Goal: Task Accomplishment & Management: Manage account settings

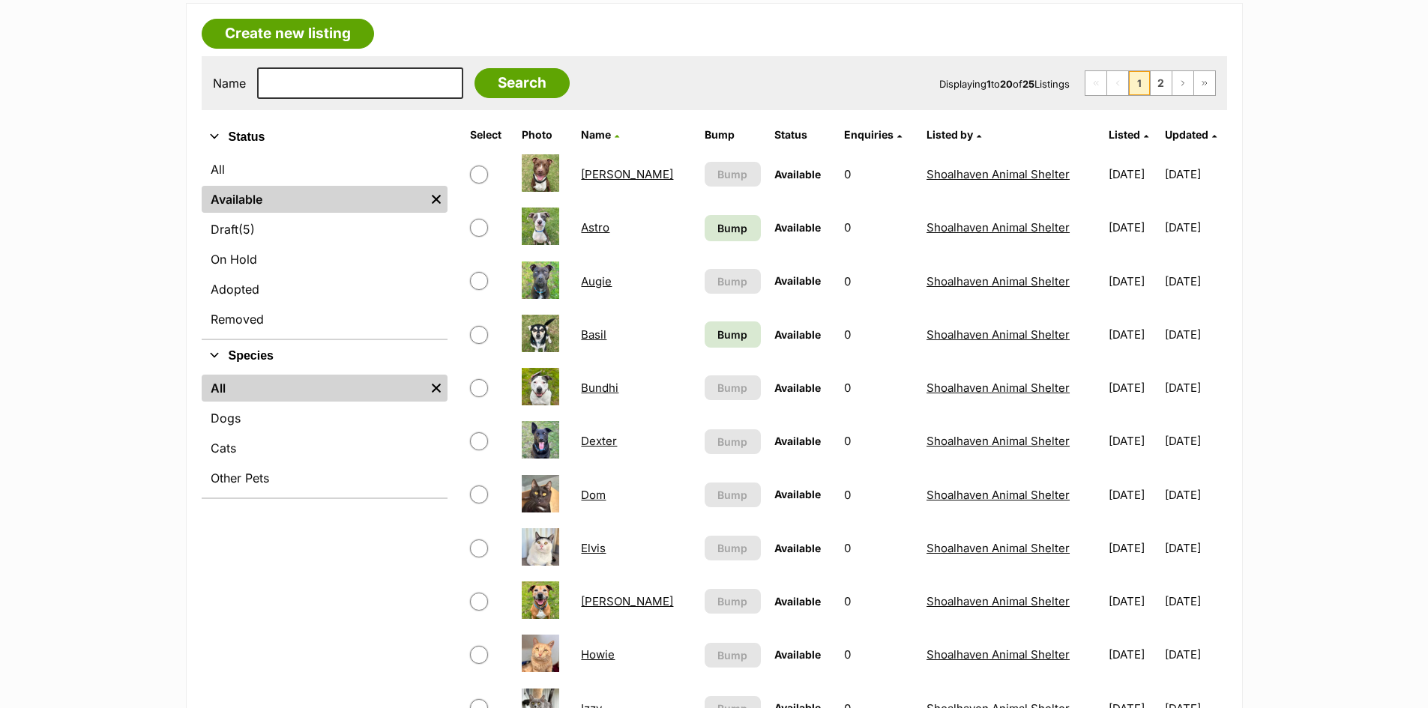
scroll to position [375, 0]
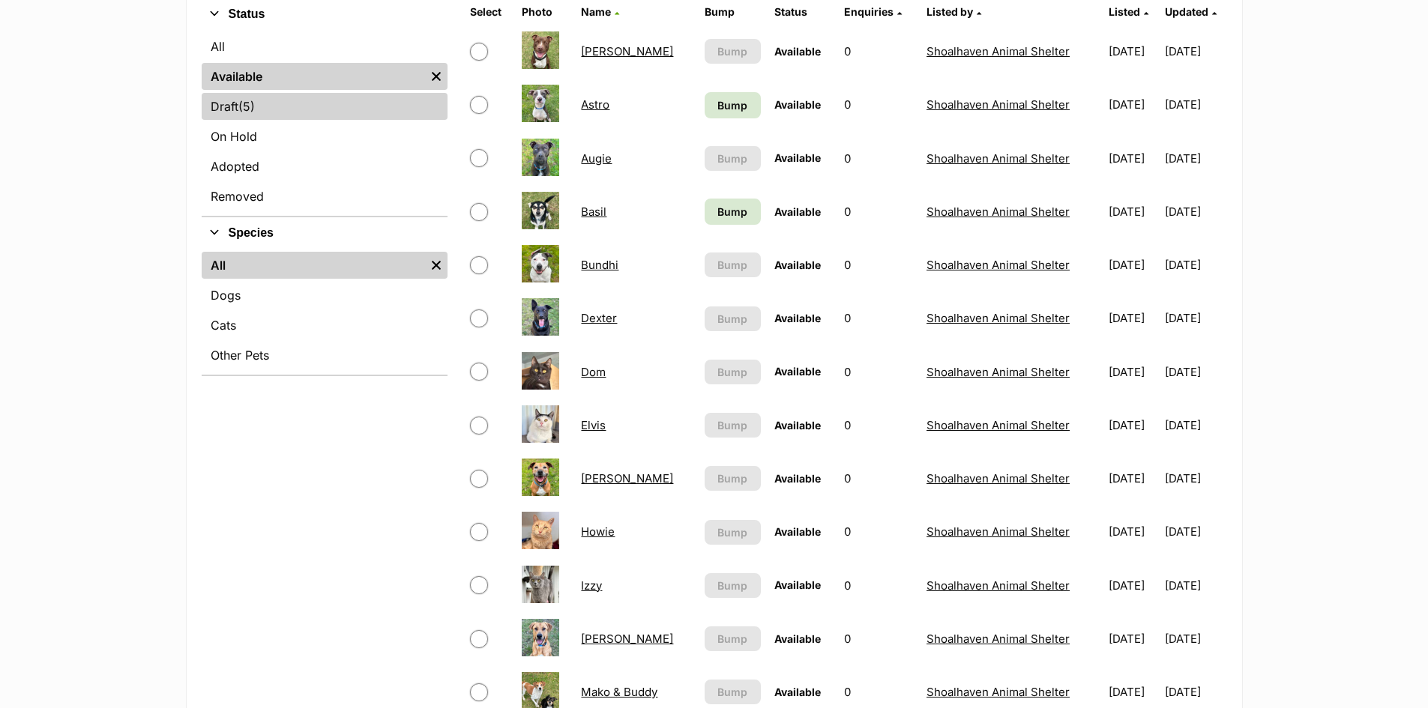
click at [255, 101] on span "(5)" at bounding box center [246, 106] width 16 height 18
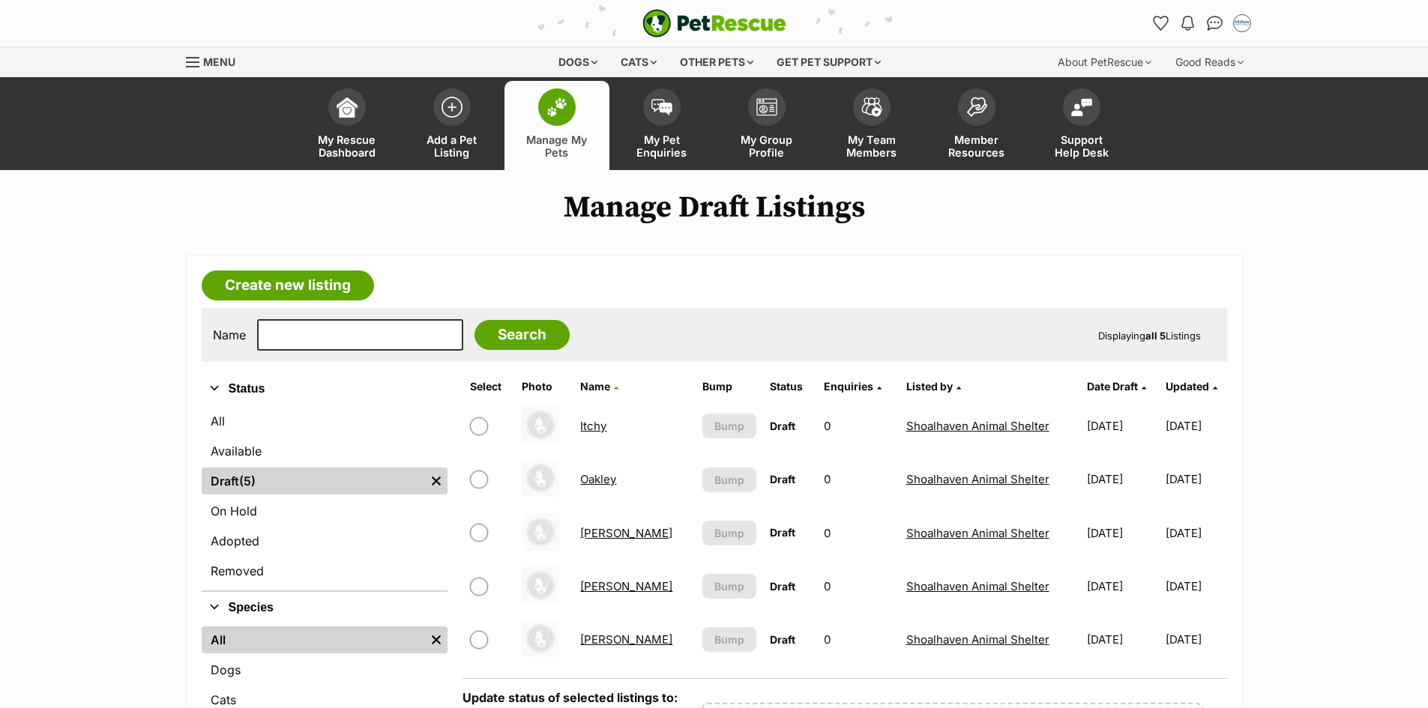
scroll to position [150, 0]
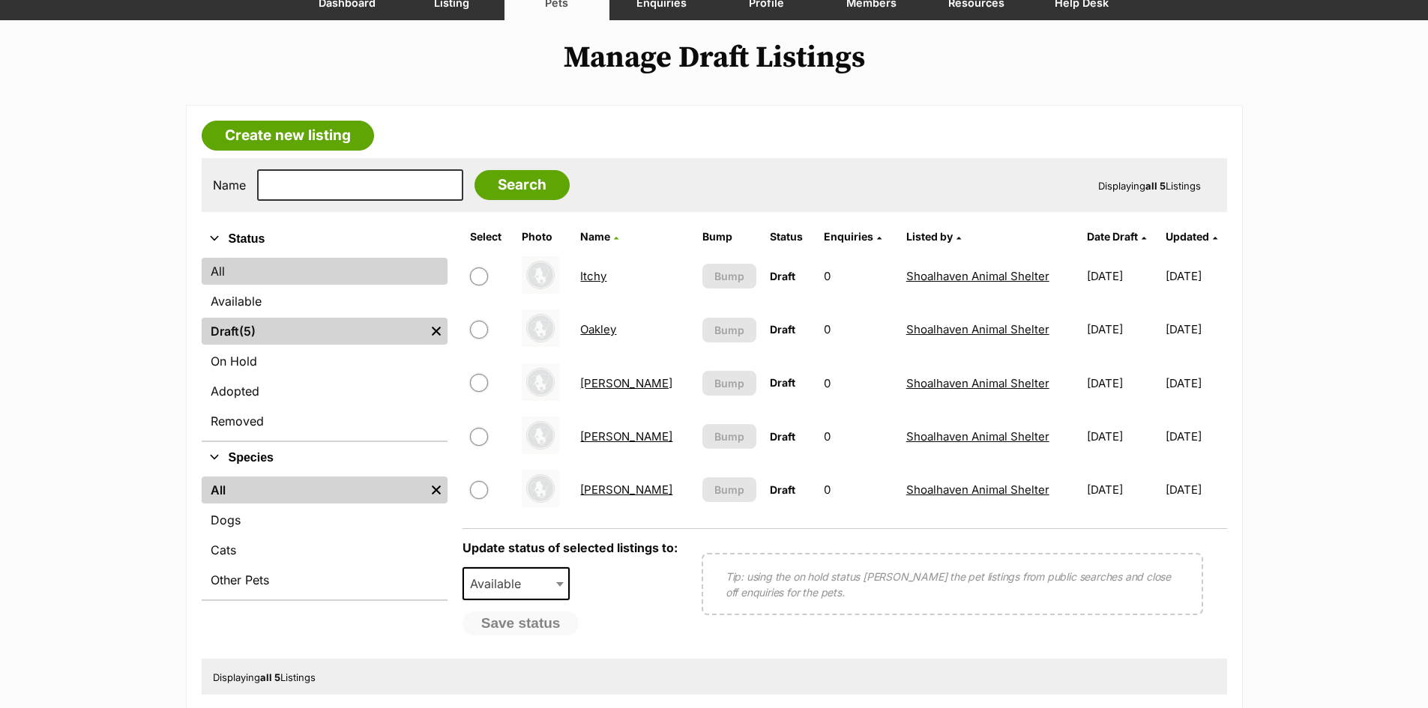
click at [231, 268] on link "All" at bounding box center [325, 271] width 246 height 27
click at [217, 299] on link "Available" at bounding box center [325, 301] width 246 height 27
